Goal: Find specific page/section: Find specific page/section

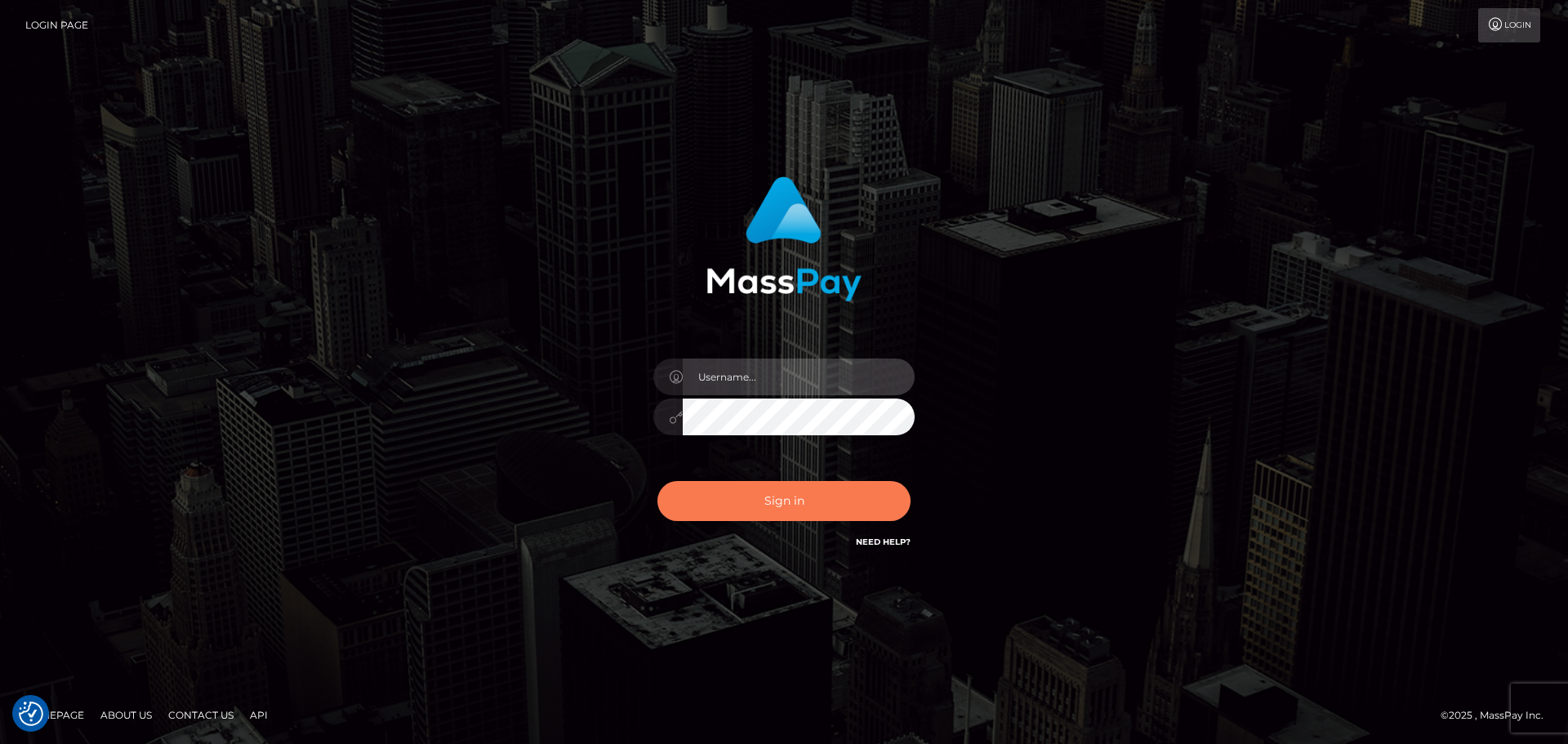
type input "hello.feetfinder"
click at [771, 486] on button "Sign in" at bounding box center [784, 500] width 254 height 40
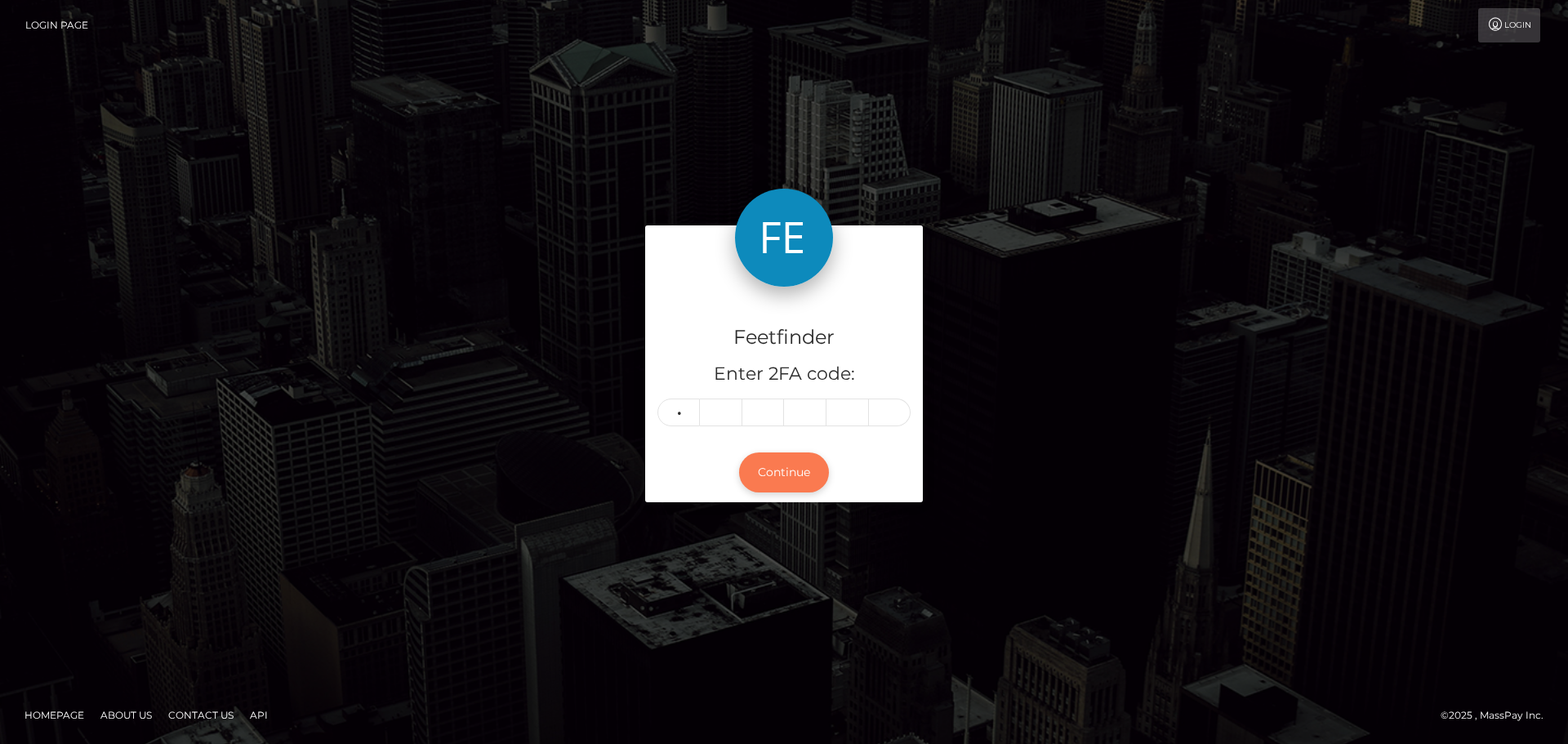
type input "8"
type input "2"
type input "0"
type input "1"
type input "3"
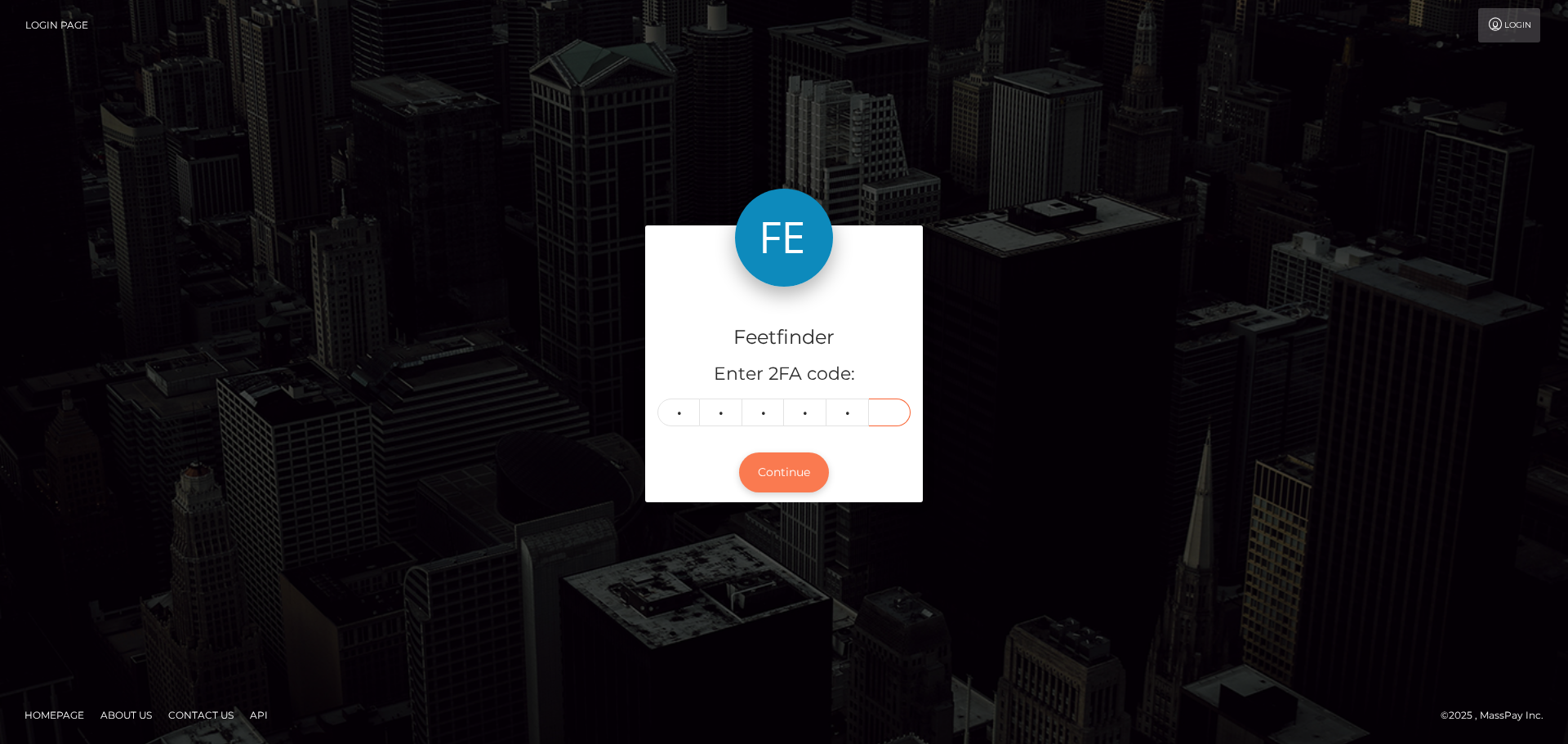
type input "9"
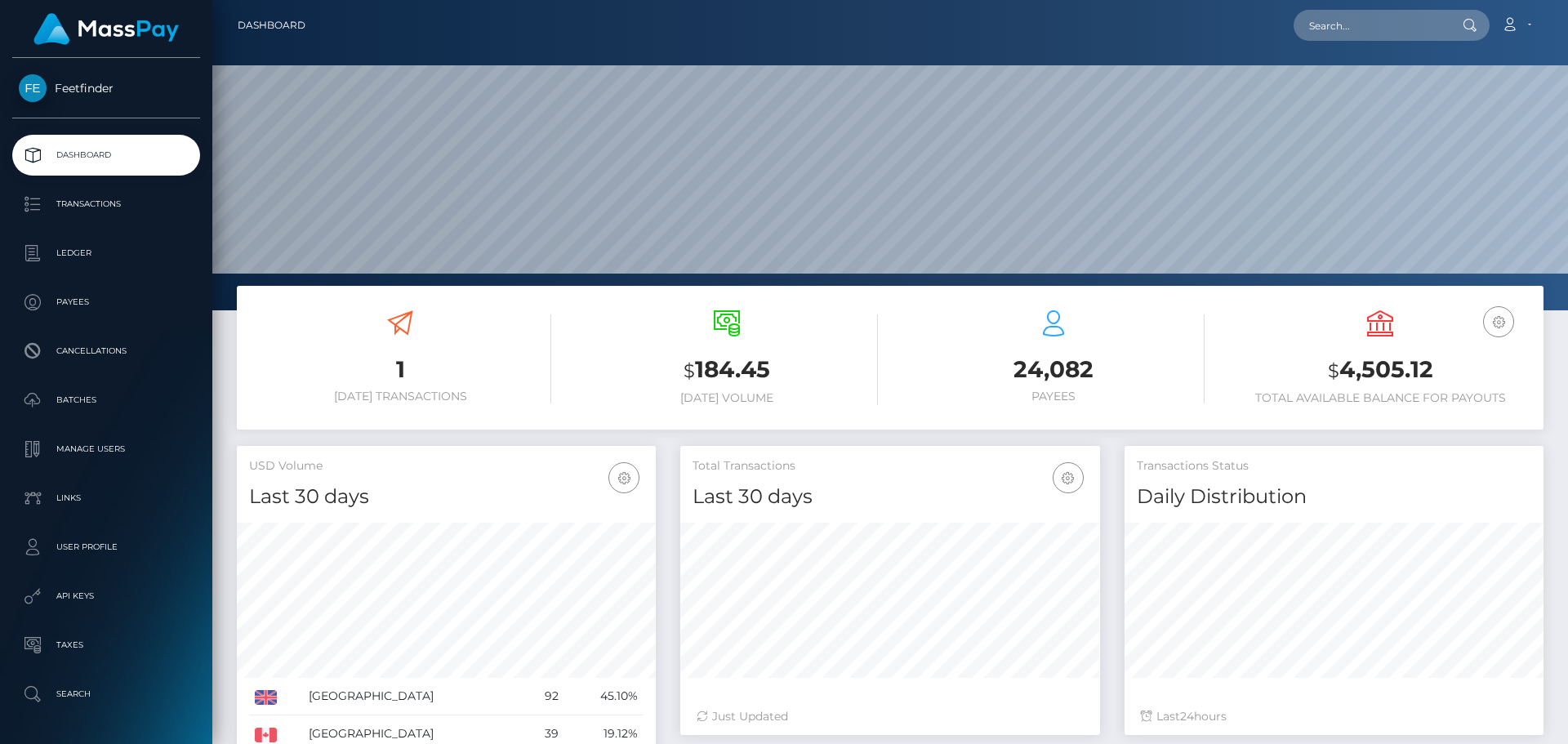
scroll to position [290, 420]
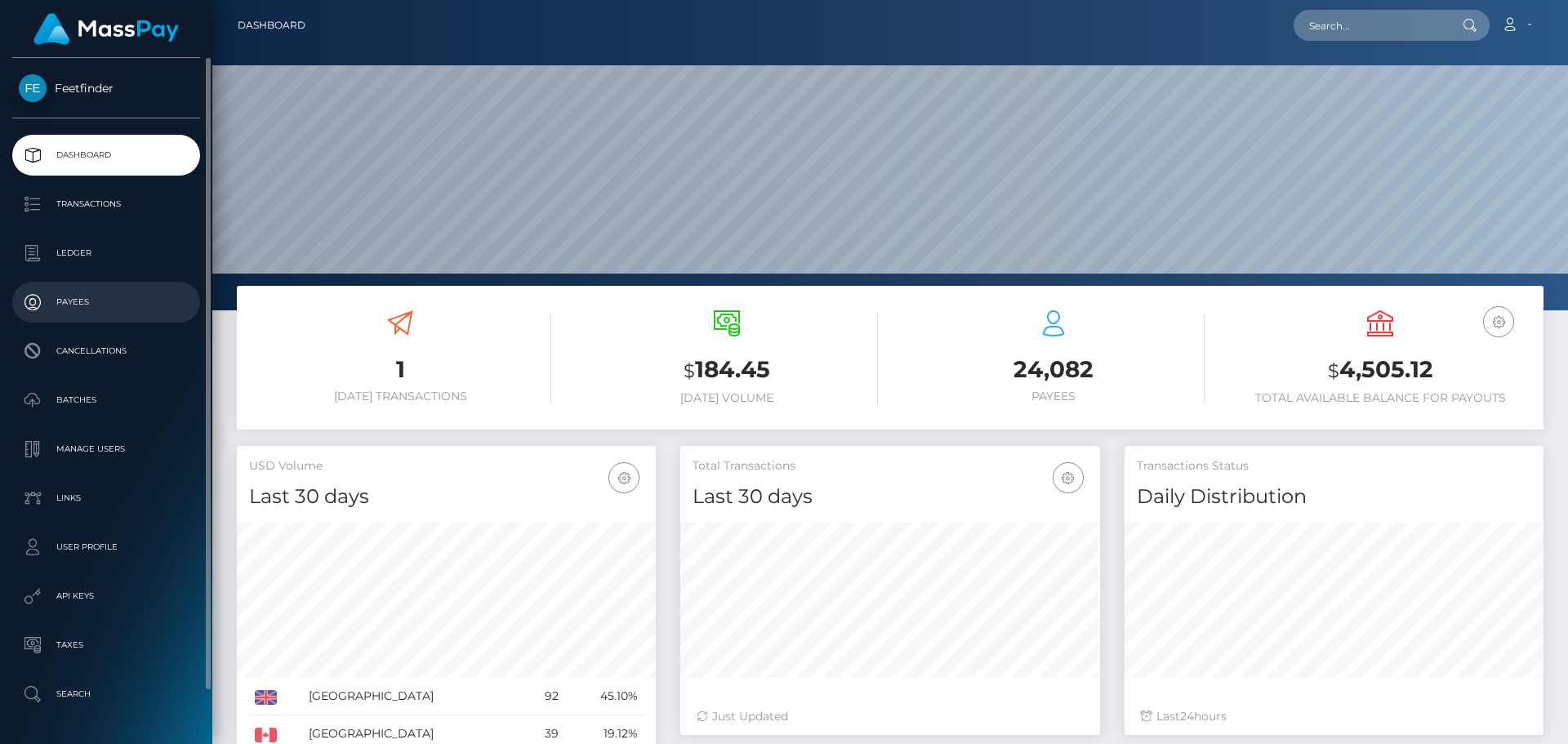
click at [99, 315] on link "Payees" at bounding box center [106, 302] width 188 height 41
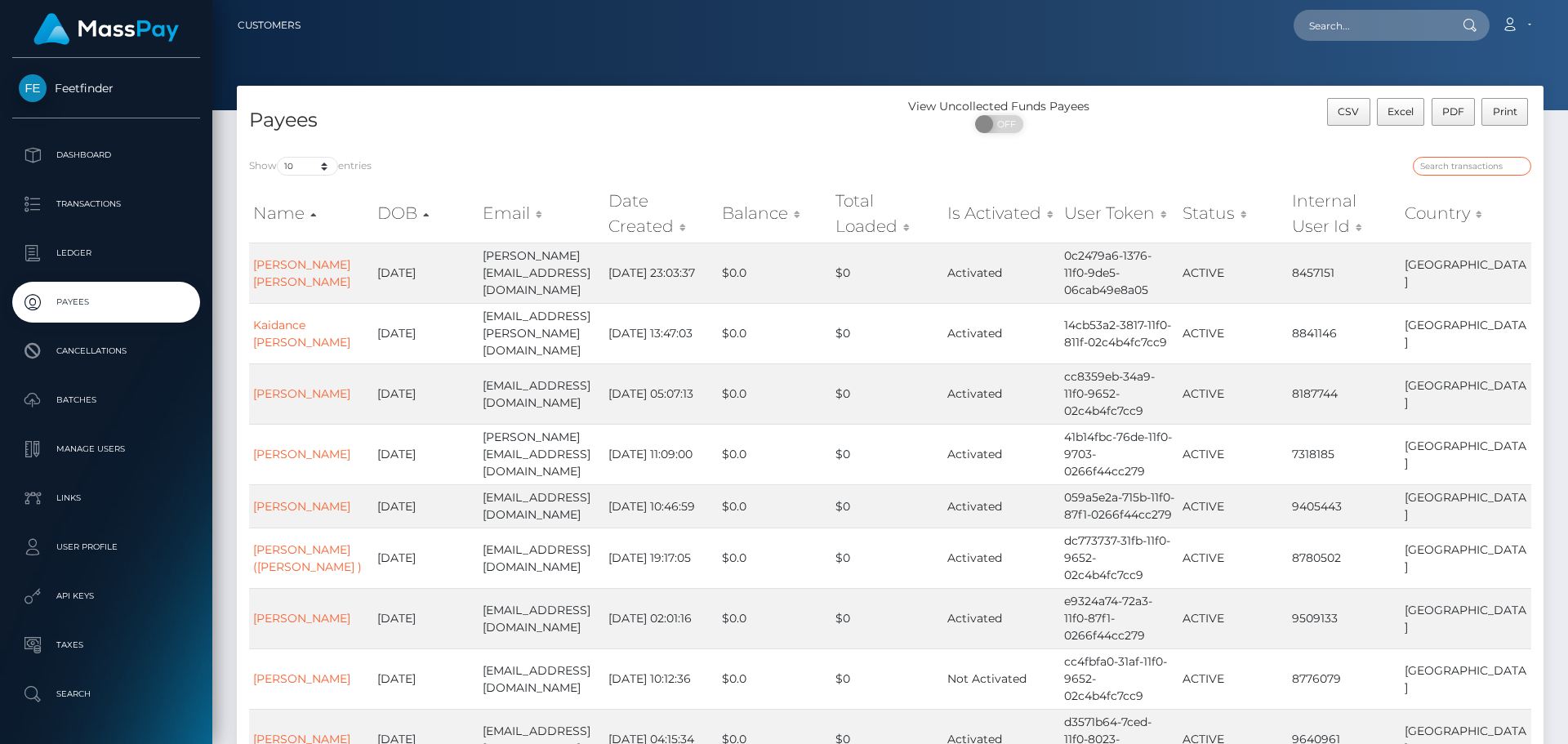
click at [1451, 166] on input "search" at bounding box center [1472, 166] width 118 height 19
paste input "bc95330c-7efd-11f0-8023-0266f44cc279"
type input "bc95330c-7efd-11f0-8023-0266f44cc279"
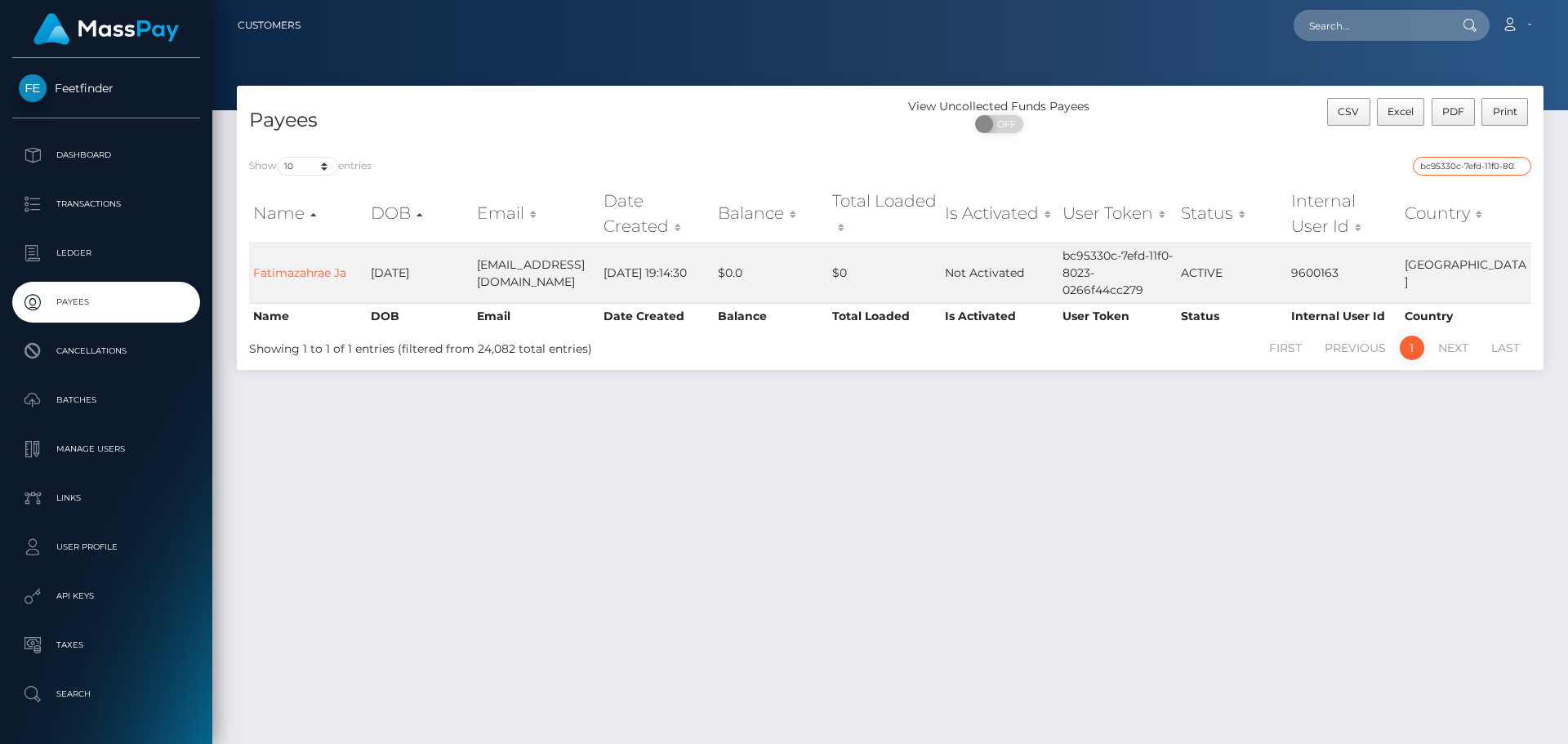
click at [1521, 165] on input "bc95330c-7efd-11f0-8023-0266f44cc279" at bounding box center [1472, 166] width 118 height 19
click at [1515, 167] on input "search" at bounding box center [1472, 166] width 118 height 19
paste input "bc95330c-7efd-11f0-8023-0266f44cc279"
click at [1463, 169] on input "bc95330c-7efd-11f0-8023-0266f44cc279" at bounding box center [1472, 166] width 118 height 19
paste input "7ac4fb03-78d6-11f0-970"
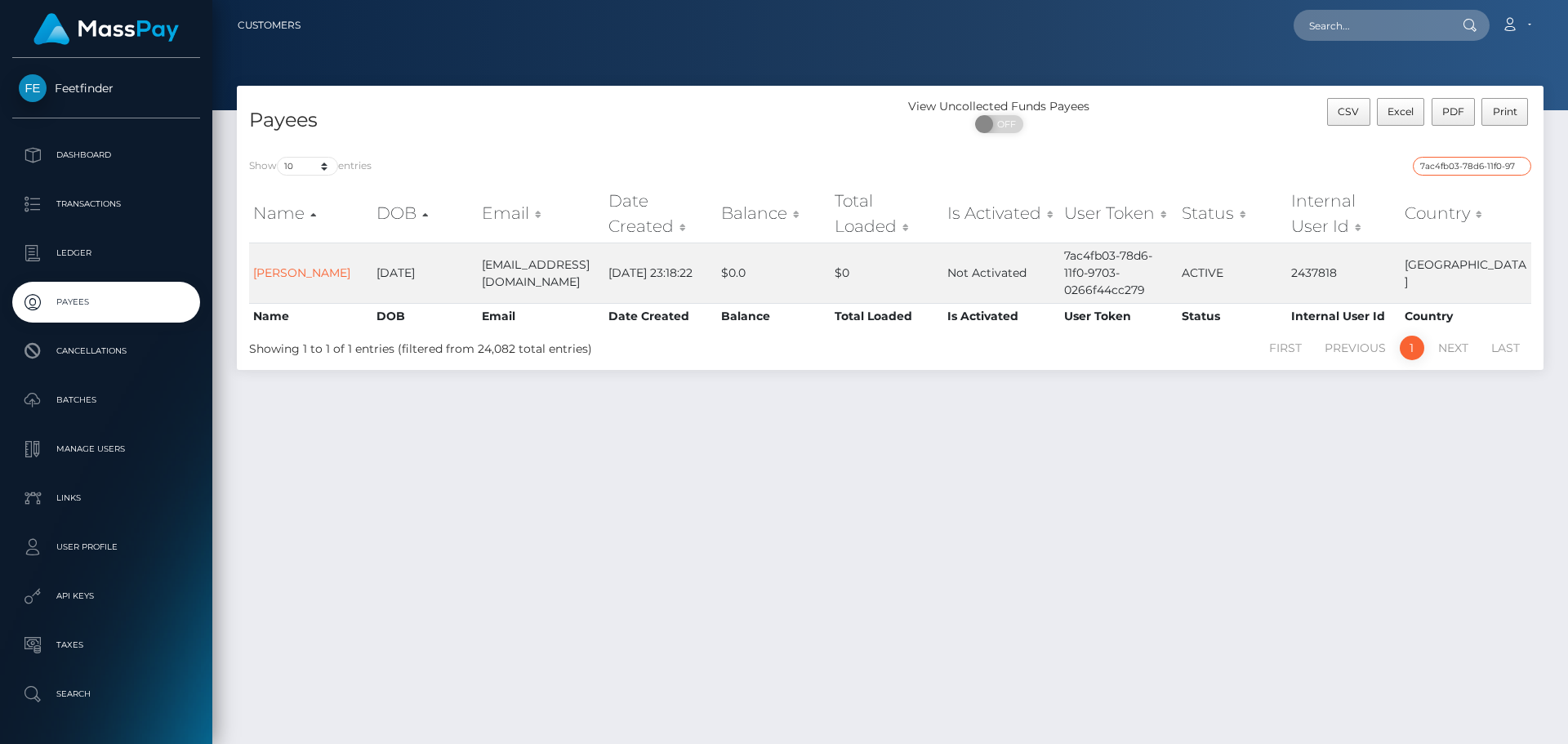
click at [1461, 165] on input "7ac4fb03-78d6-11f0-9703-0266f44cc279" at bounding box center [1472, 166] width 118 height 19
paste input "896b03d8-61be-11f0-b1fb-02a8c2768cb"
click at [1447, 163] on input "896b03d8-61be-11f0-b1fb-02a8c2768cb9" at bounding box center [1472, 166] width 118 height 19
paste input "b9a9ca4b-5d35"
click at [1449, 163] on input "b9a9ca4b-5d35-11f0-b1fb-02a8c2768cb9" at bounding box center [1472, 166] width 118 height 19
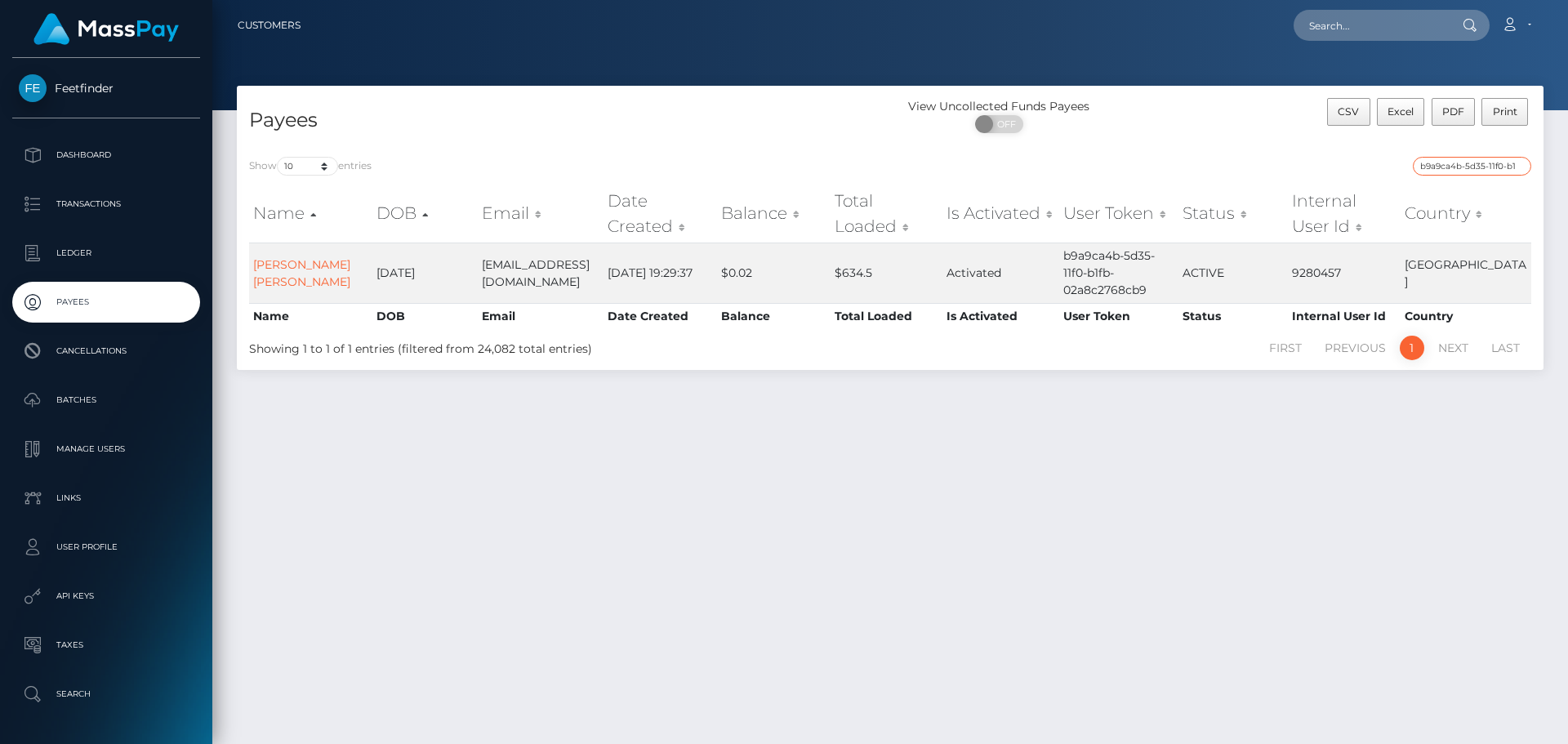
paste input "9234a980-787f-11f0-9703-0266f44cc27"
click at [1442, 170] on input "9234a980-787f-11f0-9703-0266f44cc279" at bounding box center [1472, 166] width 118 height 19
paste input "d932cc4f-7f49-11f0-802"
click at [1474, 166] on input "d932cc4f-7f49-11f0-8023-0266f44cc279" at bounding box center [1472, 166] width 118 height 19
paste input "999d996c-76ac-11f0-970"
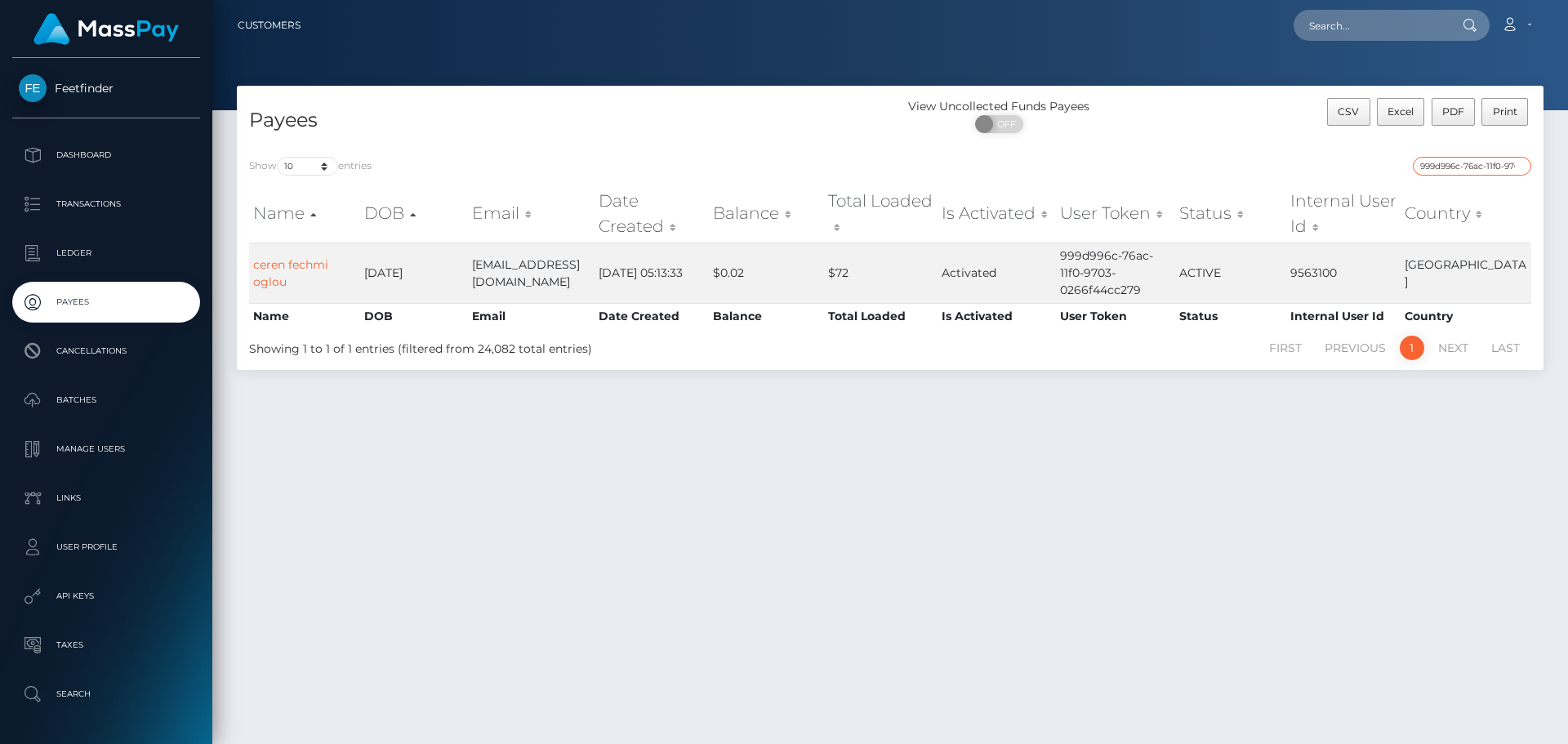
click at [1445, 166] on input "999d996c-76ac-11f0-9703-0266f44cc279" at bounding box center [1472, 166] width 118 height 19
paste input "fc3b2df1-76b3"
click at [1445, 162] on input "fc3b2df1-76b3-11f0-9703-0266f44cc279" at bounding box center [1472, 166] width 118 height 19
paste input "dd828d79-70ea-11f0-87f1"
click at [1443, 165] on input "dd828d79-70ea-11f0-87f1-0266f44cc279" at bounding box center [1472, 166] width 118 height 19
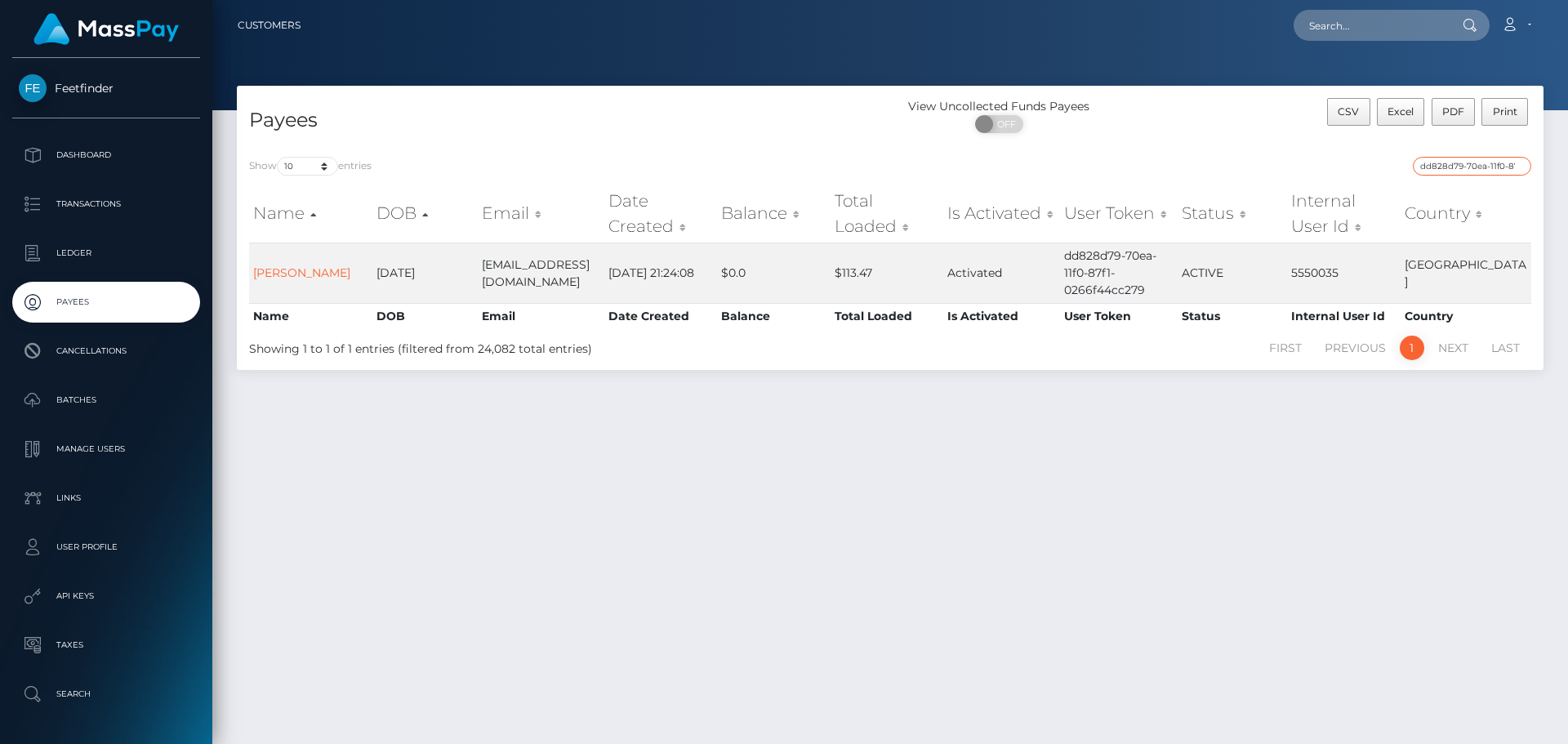
paste input "f310c6bd-575d-11f0-b1fb-02a8c2768cb"
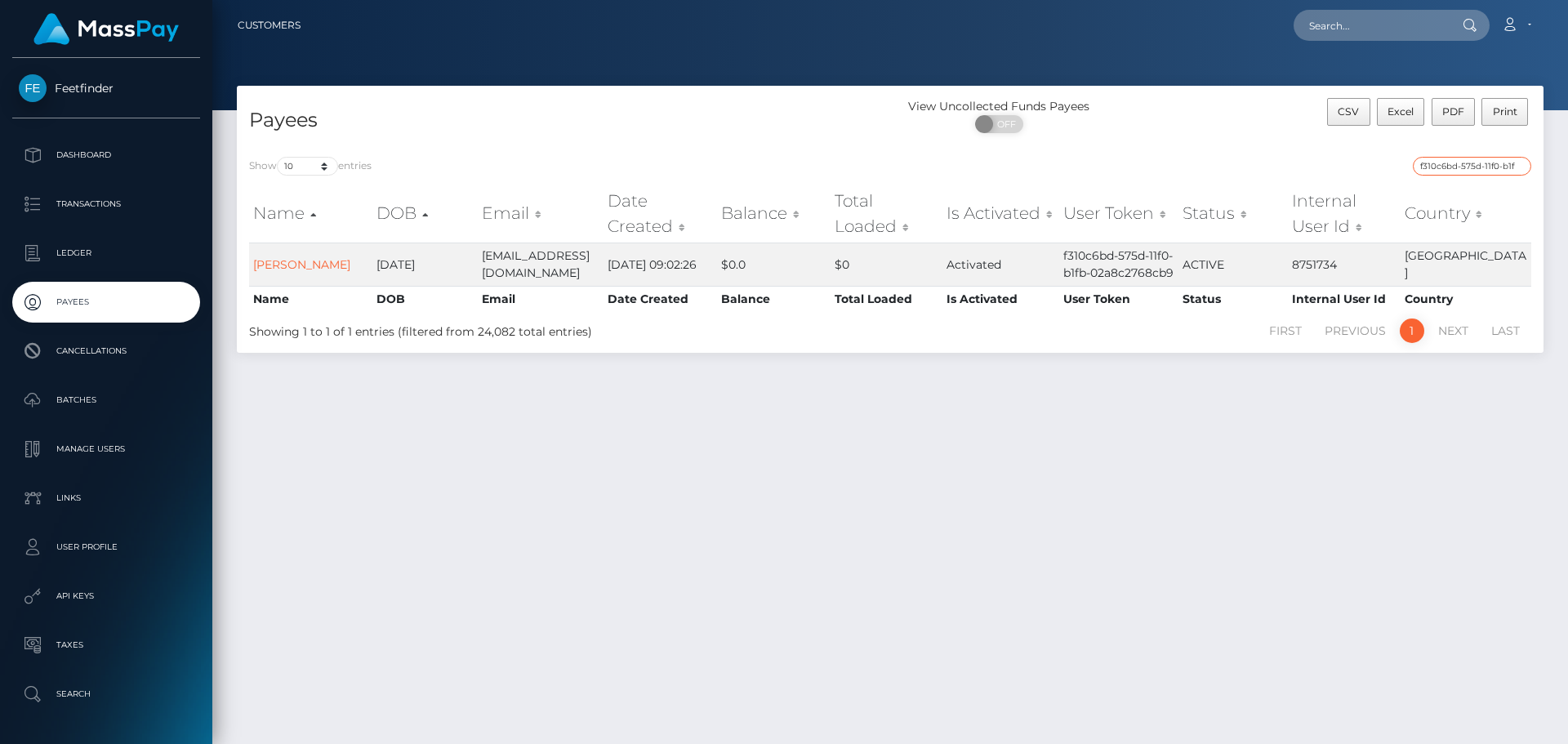
click at [1451, 172] on input "f310c6bd-575d-11f0-b1fb-02a8c2768cb9" at bounding box center [1472, 166] width 118 height 19
paste input "3c7eb261-7d2e-11f0-8023-0266f44cc27"
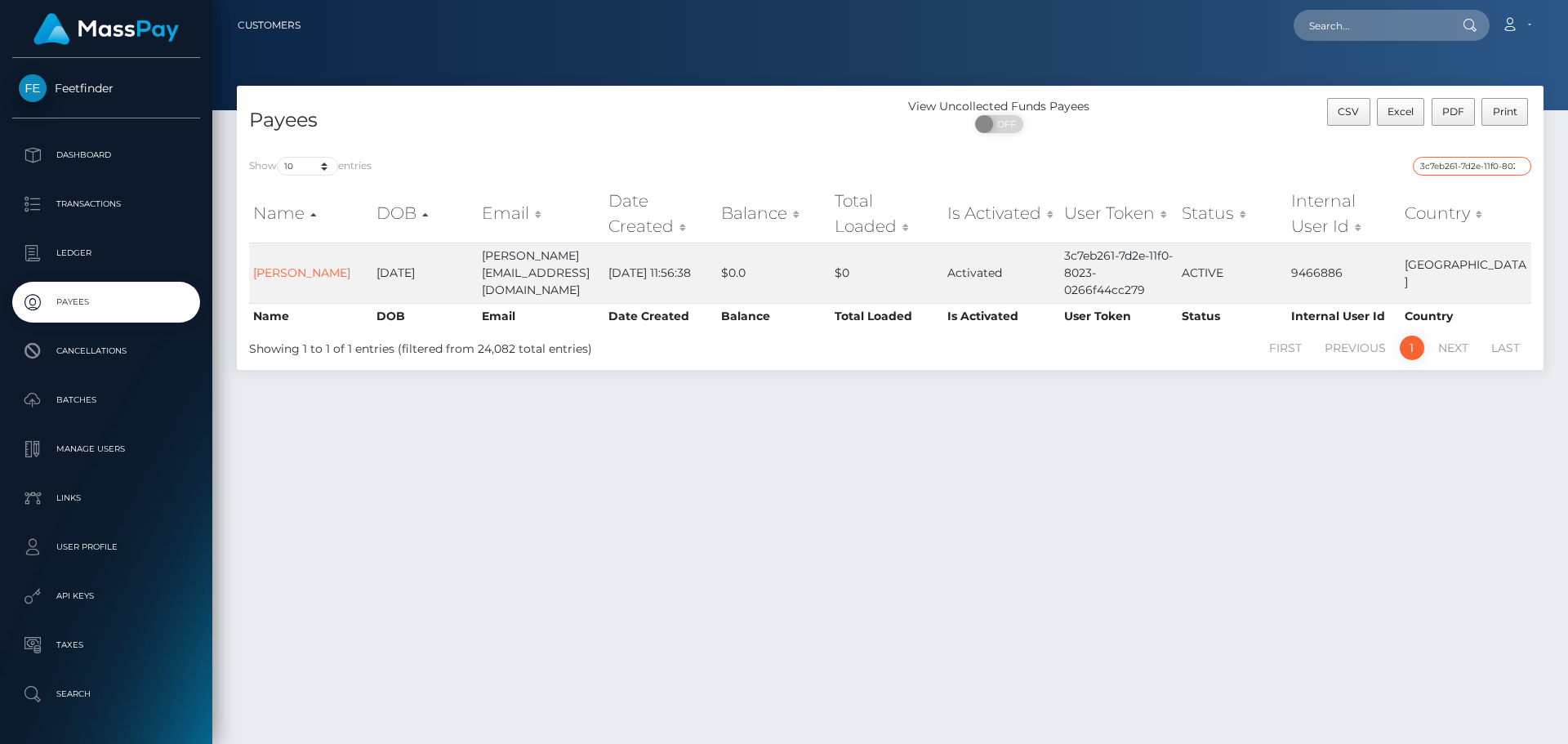
click at [1438, 165] on input "3c7eb261-7d2e-11f0-8023-0266f44cc279" at bounding box center [1472, 166] width 118 height 19
paste input "75ba55a5-2f1f-11f0-9652-02c4b4fc7cc"
click at [1448, 165] on input "75ba55a5-2f1f-11f0-9652-02c4b4fc7cc9" at bounding box center [1472, 166] width 118 height 19
paste input "f843629c-79e3-11f0-9703-0266f44cc27"
click at [1451, 157] on input "f843629c-79e3-11f0-9703-0266f44cc279" at bounding box center [1472, 166] width 118 height 19
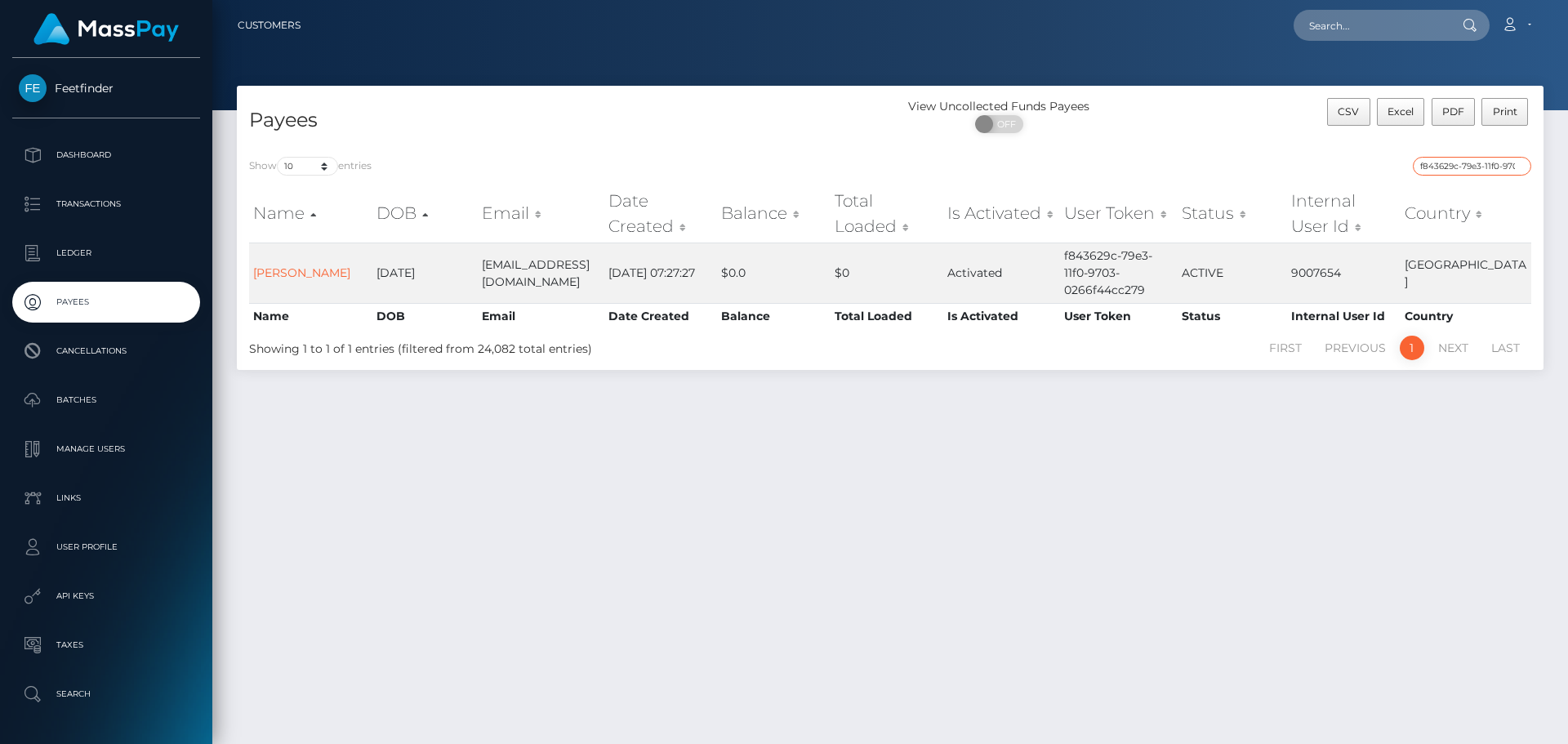
paste input "ec3ea0dd-5a73-11f0-b1fb-02a8c2768cb"
click at [1439, 170] on input "ec3ea0dd-5a73-11f0-b1fb-02a8c2768cb9" at bounding box center [1472, 166] width 118 height 19
paste input "fd2667b1-7e48-11f0-8023-0266f44cc27"
click at [1442, 162] on input "fd2667b1-7e48-11f0-8023-0266f44cc279" at bounding box center [1472, 166] width 118 height 19
paste input "735f96e1-1297-11f0-9de5-06cab49e8a05"
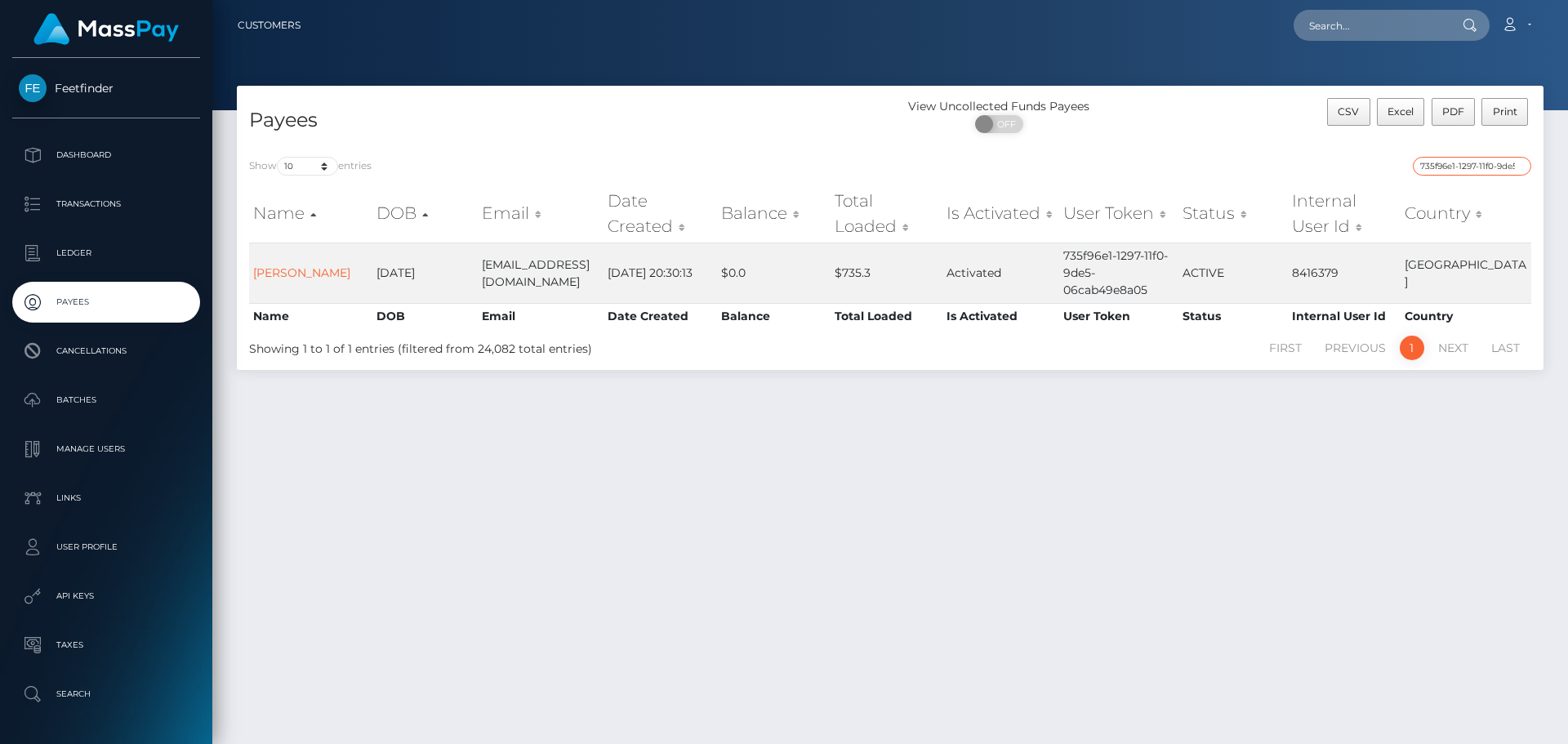
click at [1470, 158] on input "735f96e1-1297-11f0-9de5-06cab49e8a05" at bounding box center [1472, 166] width 118 height 19
paste input "ee87bf67-7249-11f0-87f1-0266f44cc279"
click at [1452, 159] on input "ee87bf67-7249-11f0-87f1-0266f44cc279" at bounding box center [1472, 166] width 118 height 19
paste input "218e29de-8111-11f0-8023"
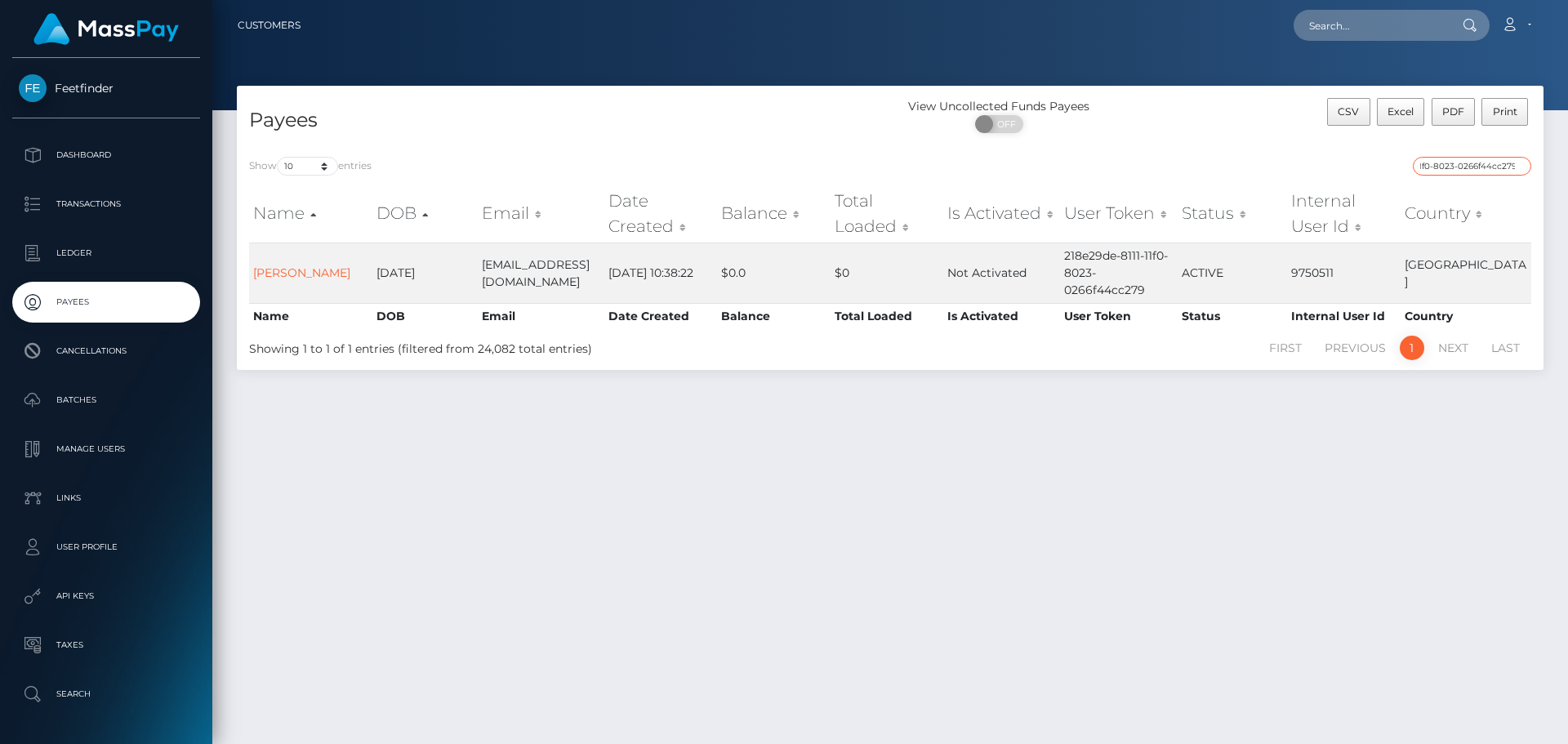
type input "218e29de-8111-11f0-8023-0266f44cc279"
click at [1095, 471] on div "Payees View Uncollected Funds Payees ON OFF CSV Excel PDF Print Show 10 25 50 1…" at bounding box center [890, 408] width 1356 height 643
